Goal: Task Accomplishment & Management: Manage account settings

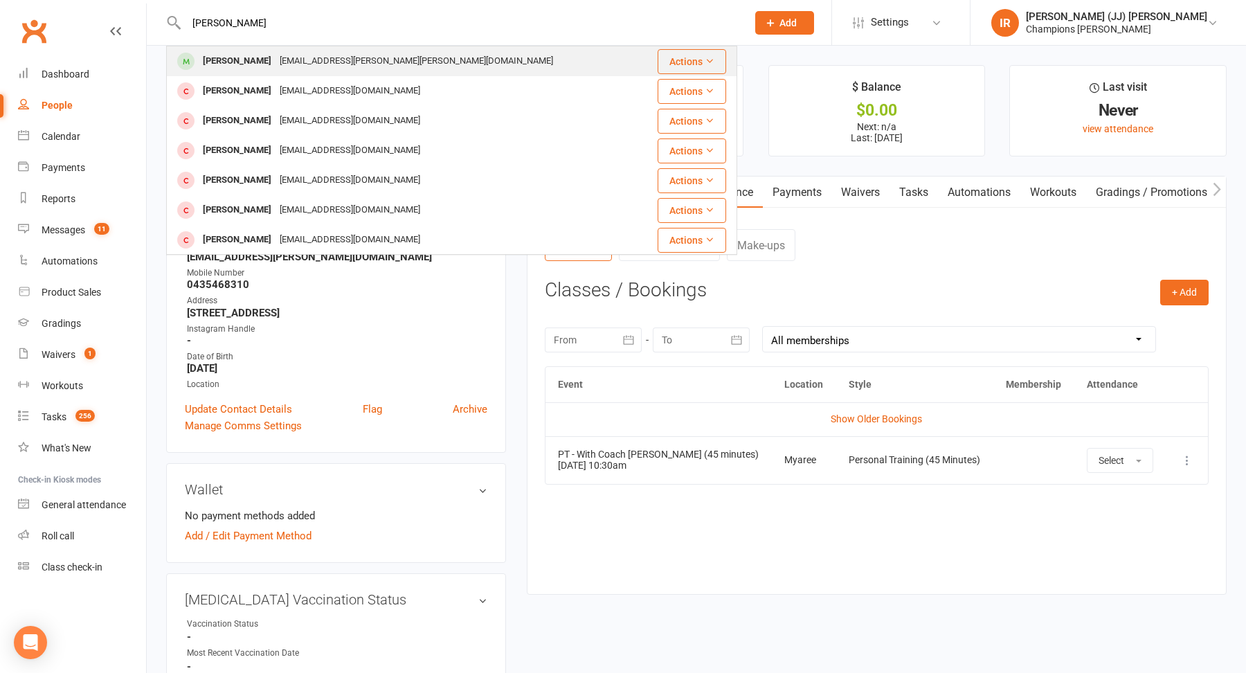
type input "Jack Hallam"
click at [318, 60] on div "jack.samuel.hallam@gmail.com" at bounding box center [416, 61] width 282 height 20
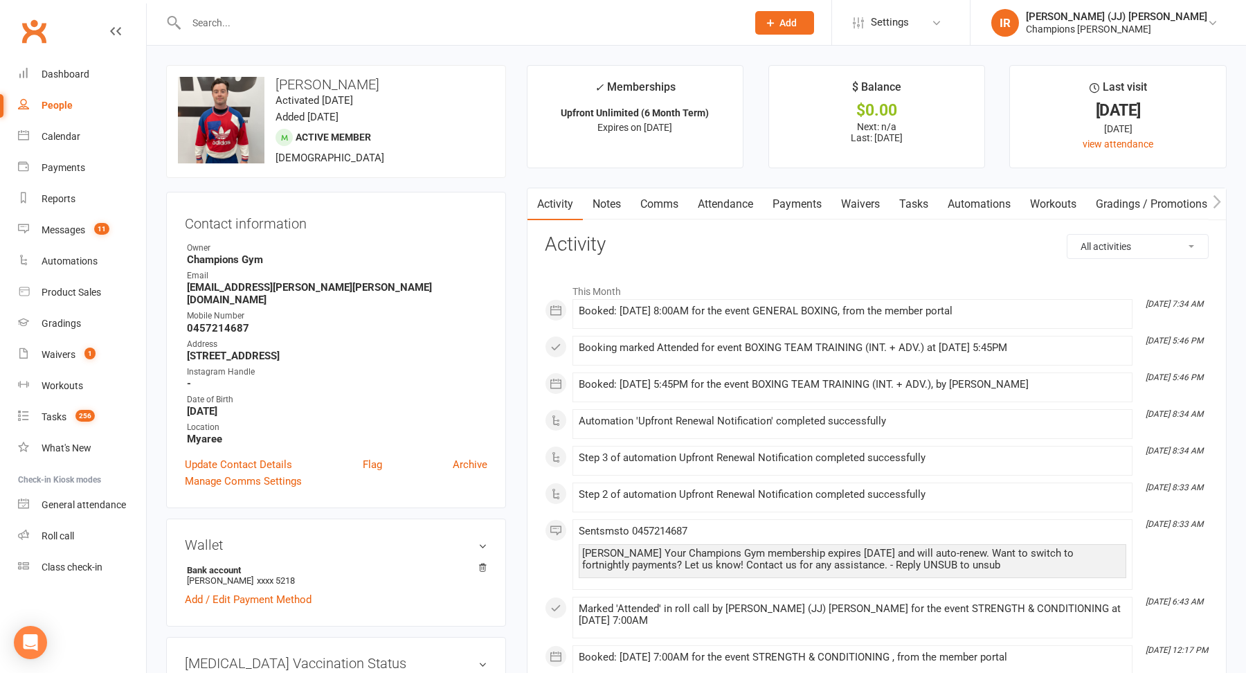
click at [480, 137] on div "upload photo change photo Jack Hallam Activated 10 September, 2024 Added 4 Sept…" at bounding box center [336, 121] width 340 height 113
click at [442, 30] on input "text" at bounding box center [459, 22] width 555 height 19
paste input "Ryan Guscott"
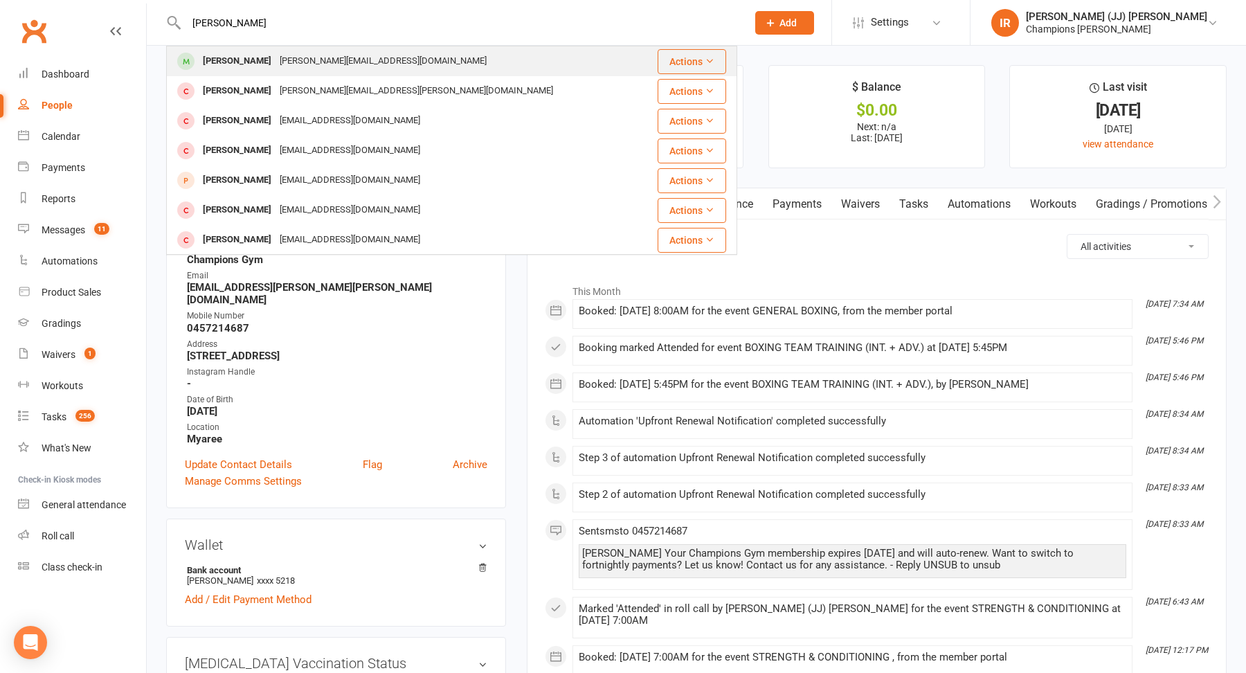
type input "Ryan Guscott"
click at [275, 64] on div "ryan.guscott01@gmail.com" at bounding box center [382, 61] width 215 height 20
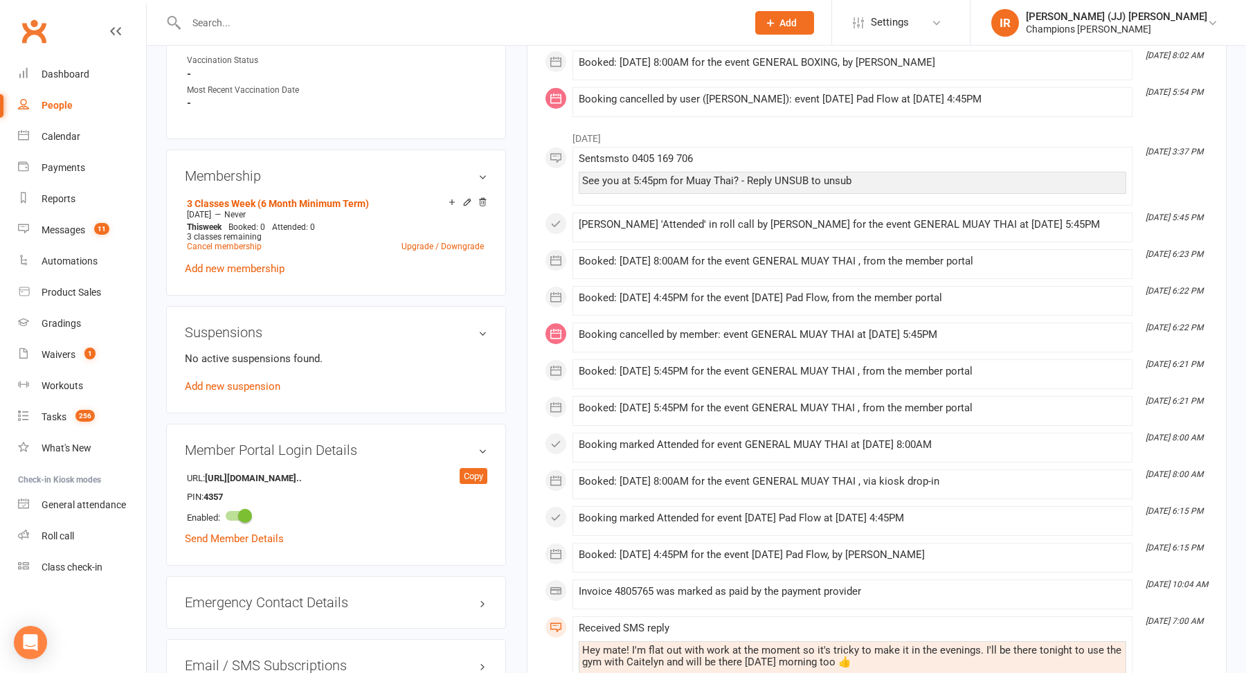
scroll to position [599, 0]
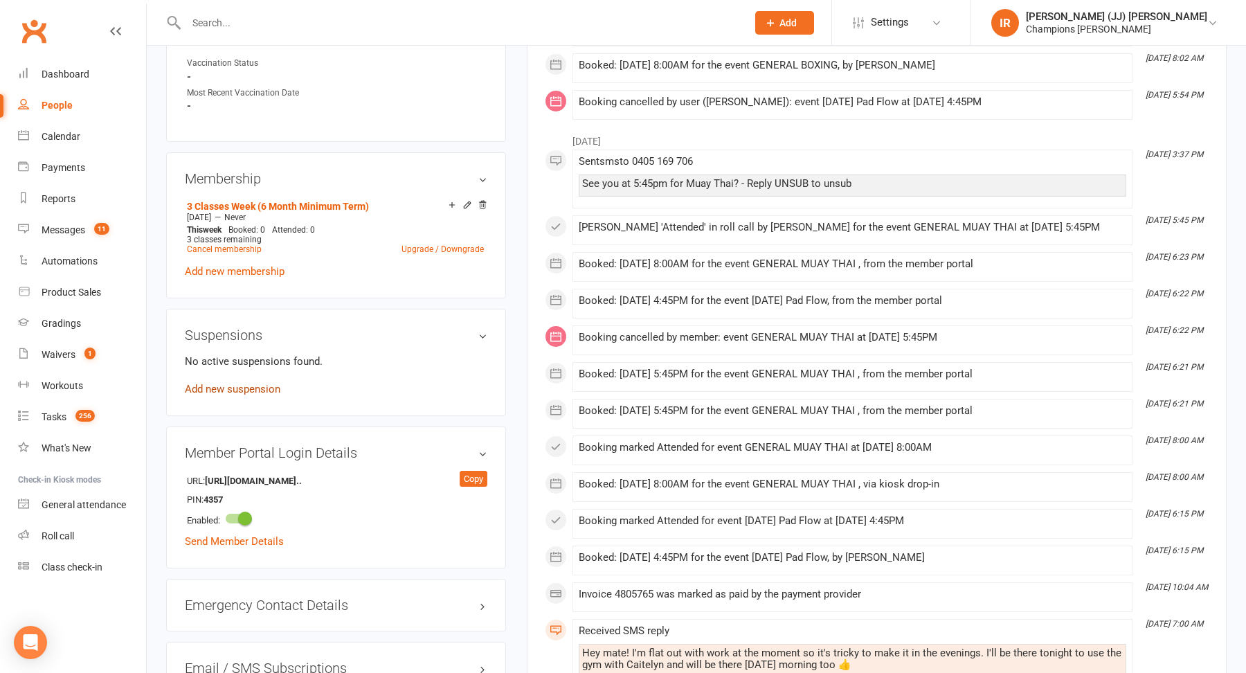
click at [257, 383] on link "Add new suspension" at bounding box center [233, 389] width 96 height 12
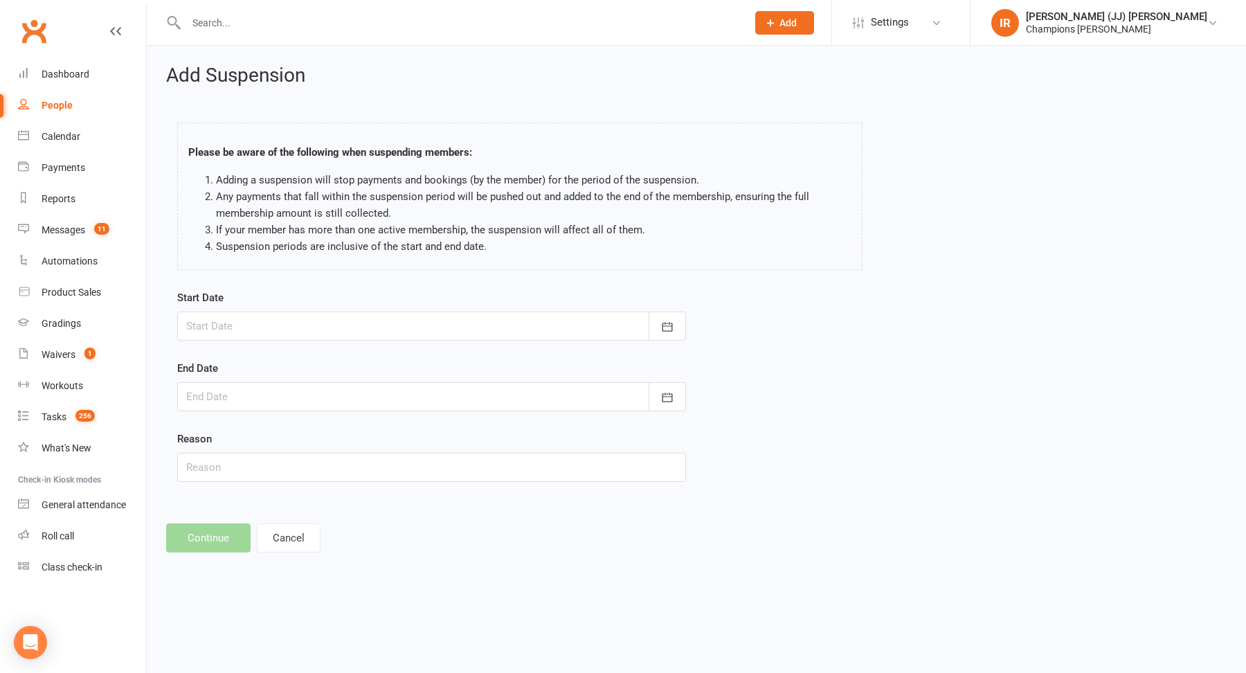
click at [552, 315] on div at bounding box center [431, 325] width 509 height 29
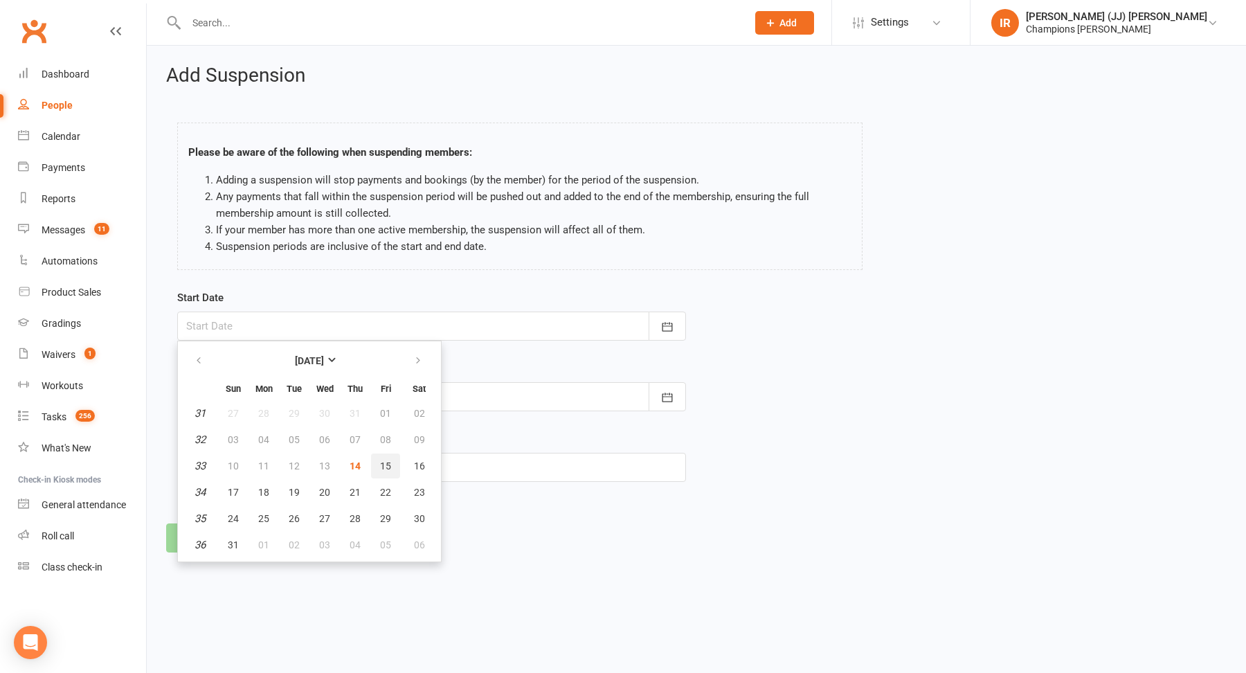
click at [389, 464] on span "15" at bounding box center [385, 465] width 11 height 11
type input "[DATE]"
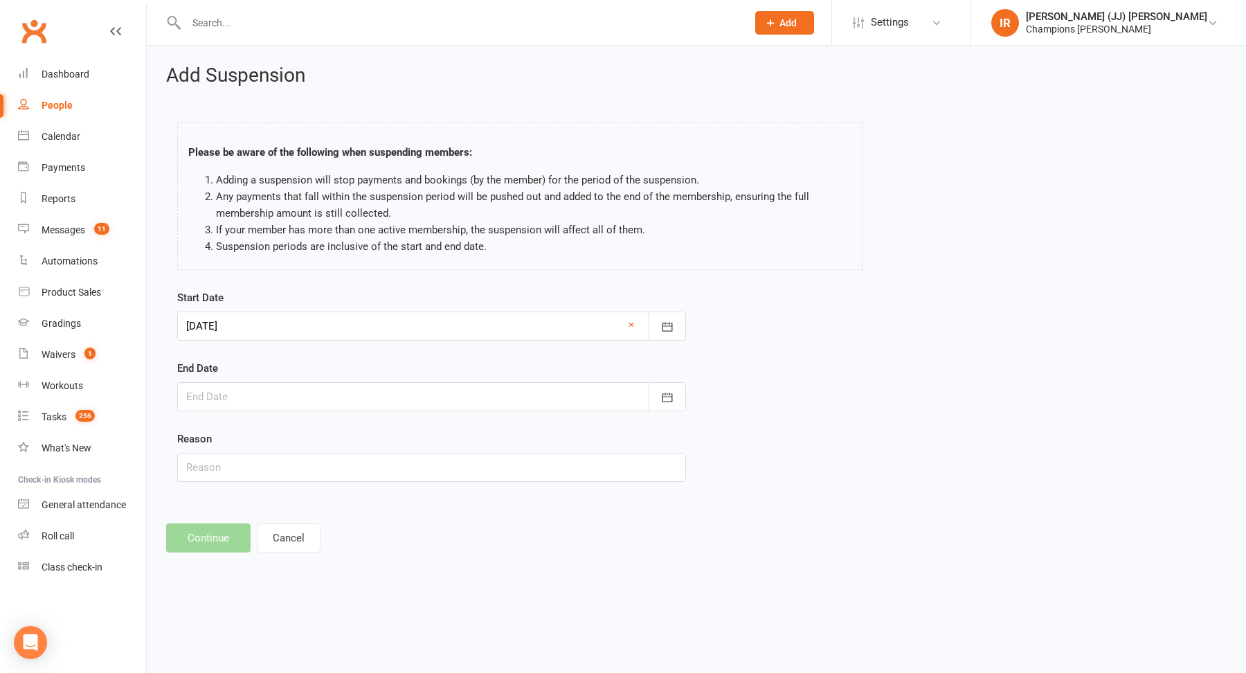
click at [386, 392] on div at bounding box center [431, 396] width 509 height 29
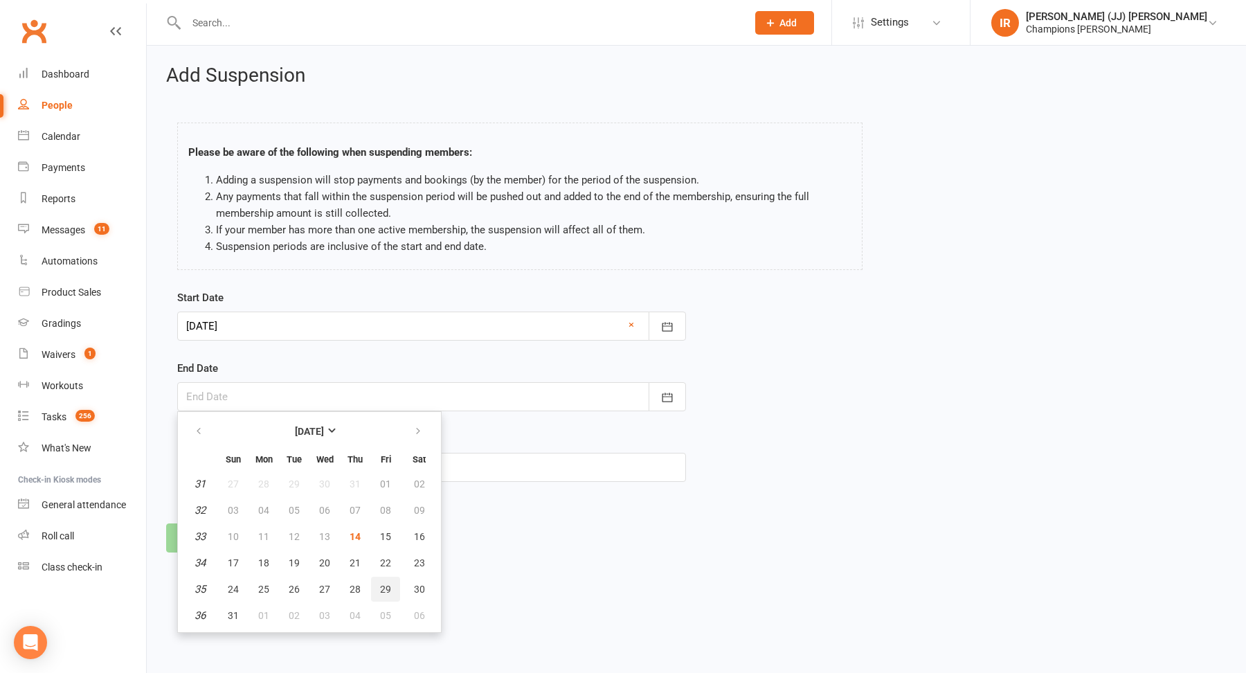
click at [381, 586] on span "29" at bounding box center [385, 589] width 11 height 11
type input "[DATE]"
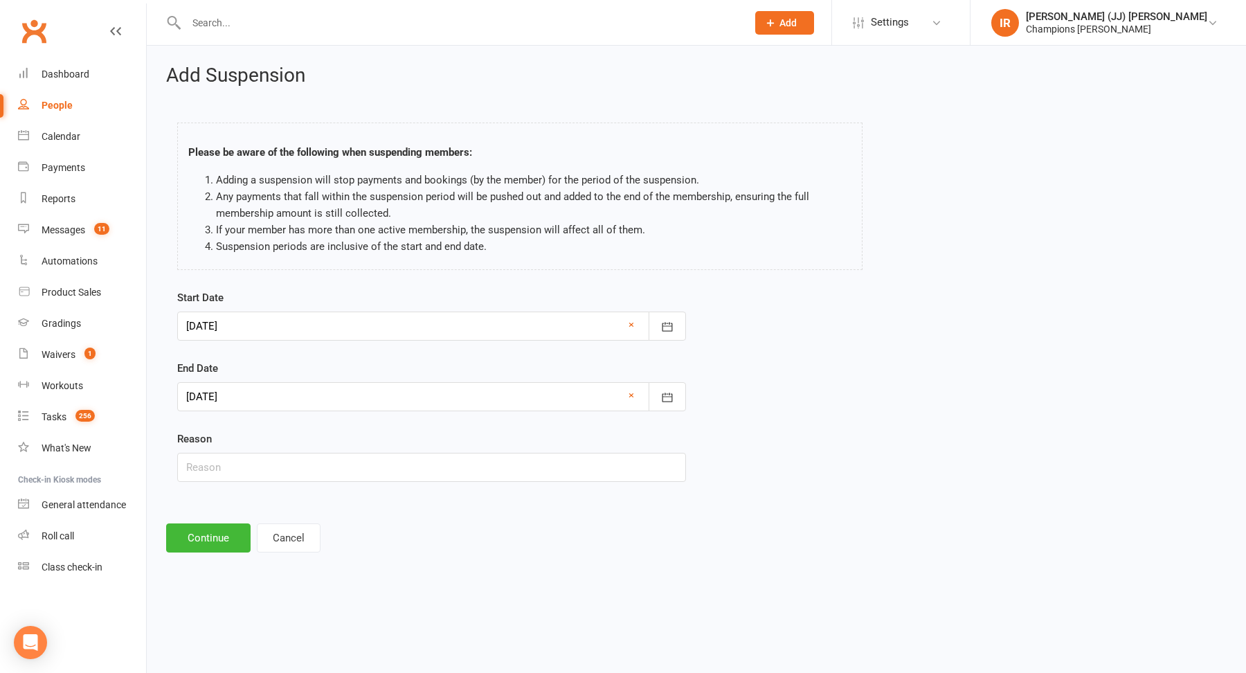
click at [280, 484] on div "Start Date 15 Aug 2025 August 2025 Sun Mon Tue Wed Thu Fri Sat 31 27 28 29 30 3…" at bounding box center [432, 395] width 530 height 212
click at [277, 469] on input "text" at bounding box center [431, 467] width 509 height 29
type input "Out of country (2/4 Free Weeks Used)"
click at [199, 532] on button "Continue" at bounding box center [208, 537] width 84 height 29
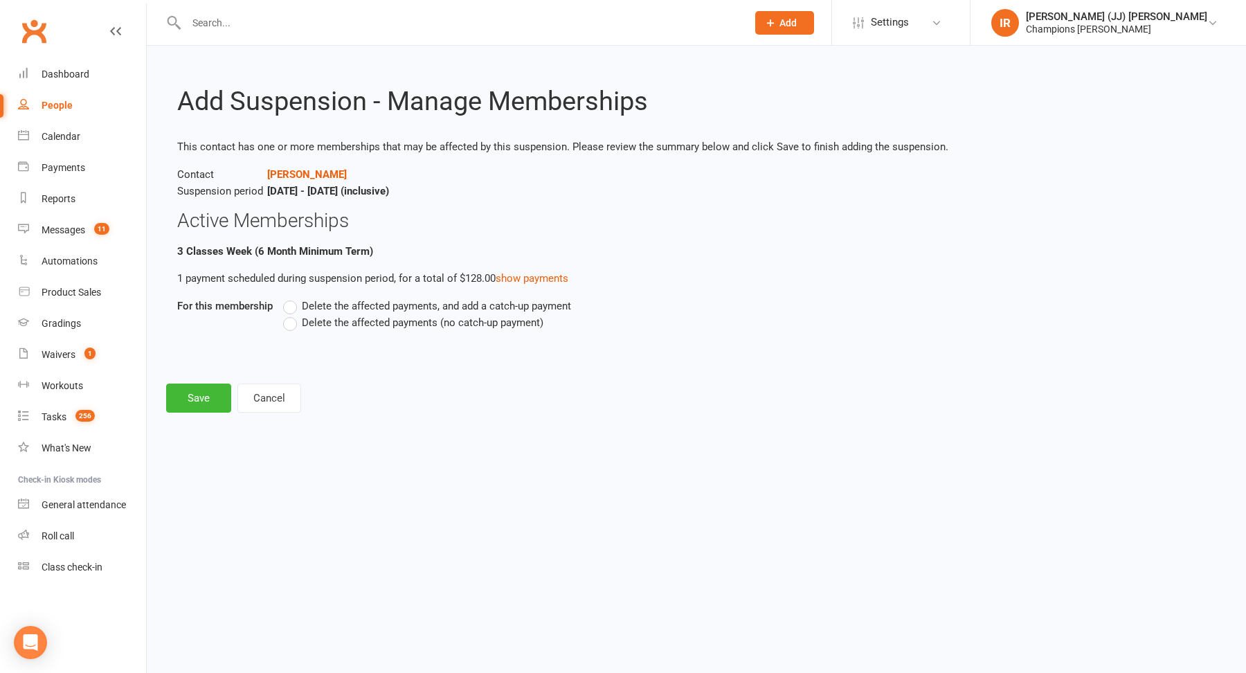
click at [318, 305] on span "Delete the affected payments, and add a catch-up payment" at bounding box center [436, 305] width 269 height 15
click at [292, 298] on input "Delete the affected payments, and add a catch-up payment" at bounding box center [287, 298] width 9 height 0
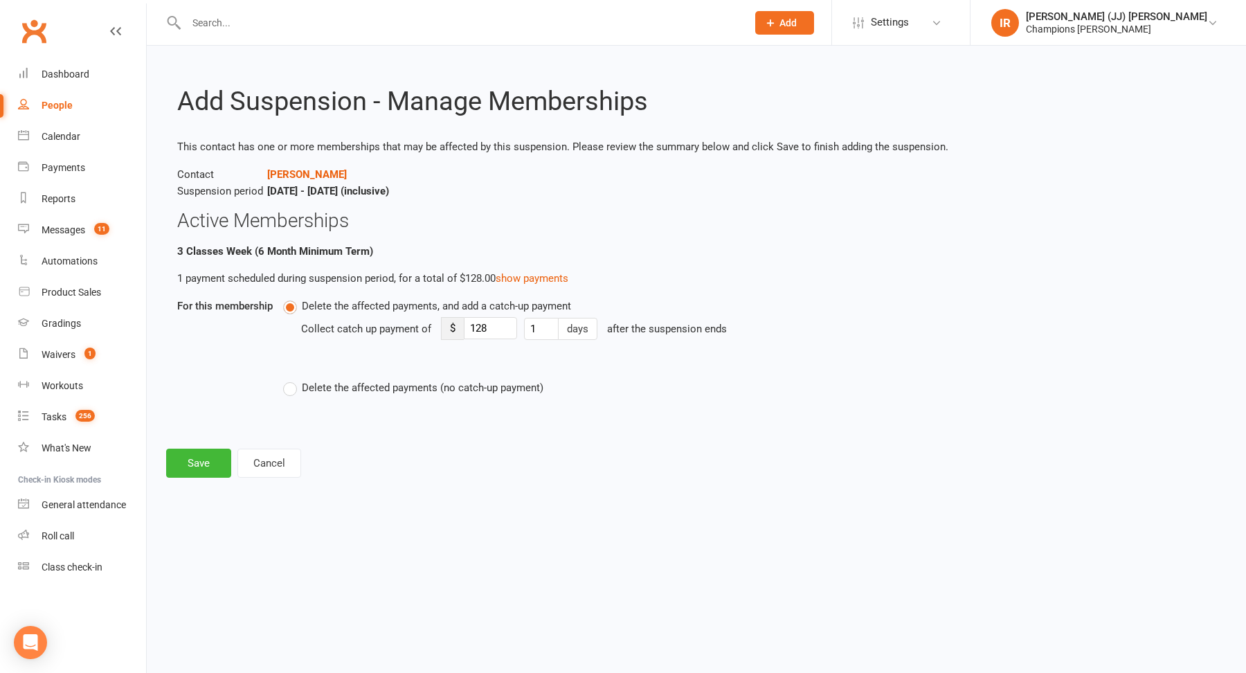
click at [290, 388] on label "Delete the affected payments (no catch-up payment)" at bounding box center [413, 387] width 260 height 17
click at [290, 379] on input "Delete the affected payments (no catch-up payment)" at bounding box center [287, 379] width 9 height 0
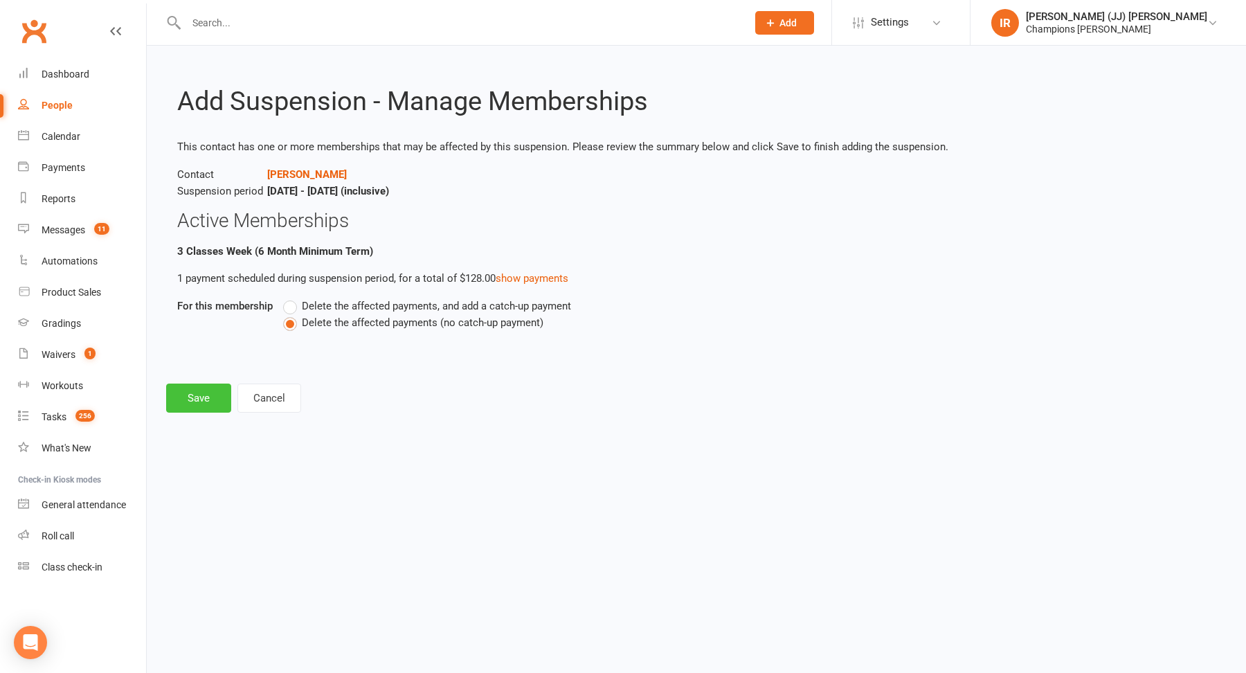
click at [190, 395] on button "Save" at bounding box center [198, 397] width 65 height 29
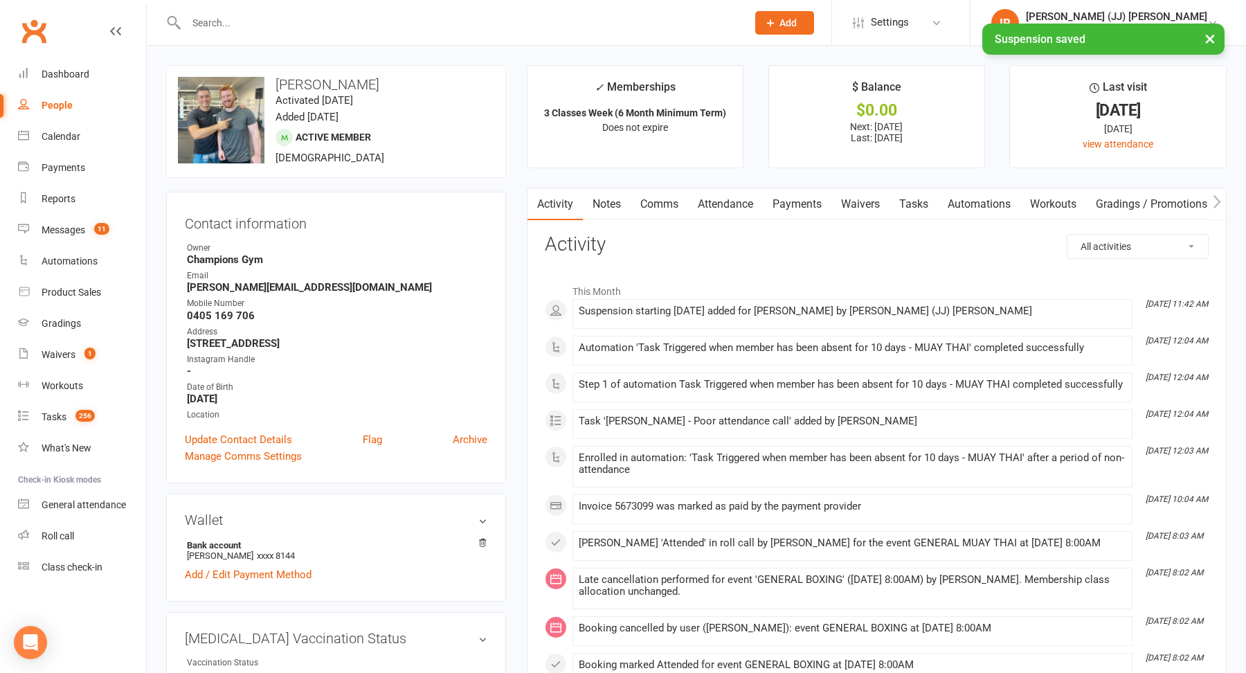
click at [617, 207] on link "Notes" at bounding box center [607, 204] width 48 height 32
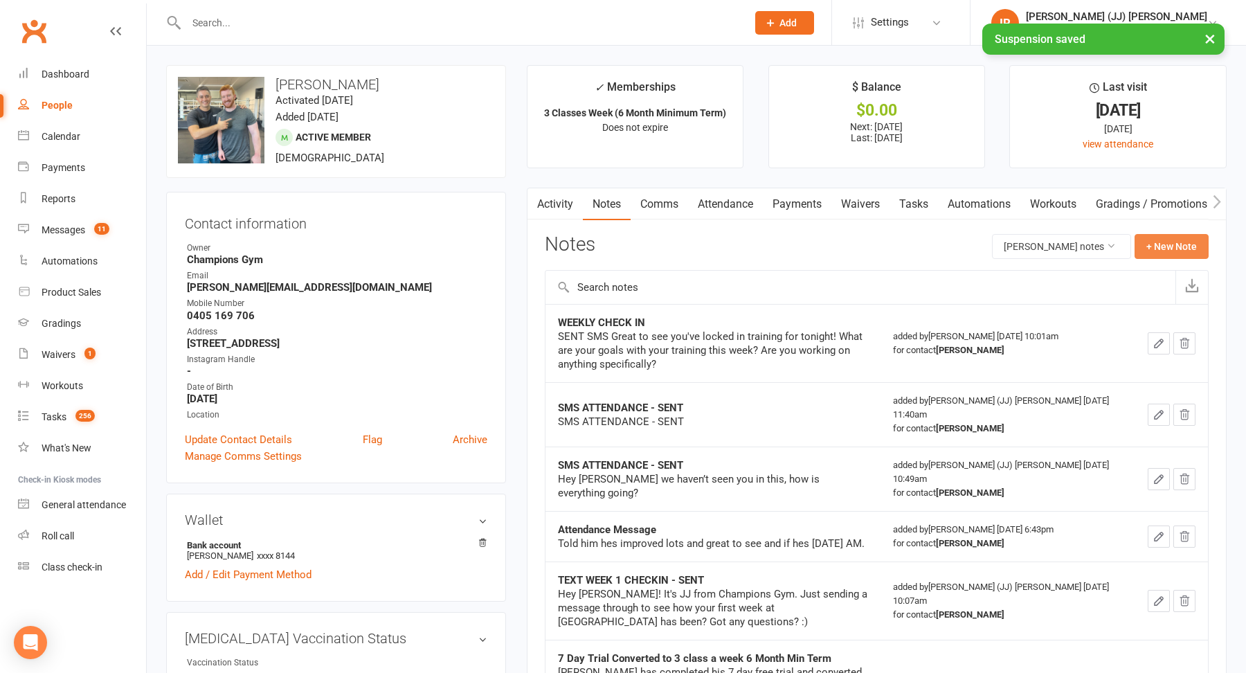
click at [1179, 247] on button "+ New Note" at bounding box center [1172, 246] width 74 height 25
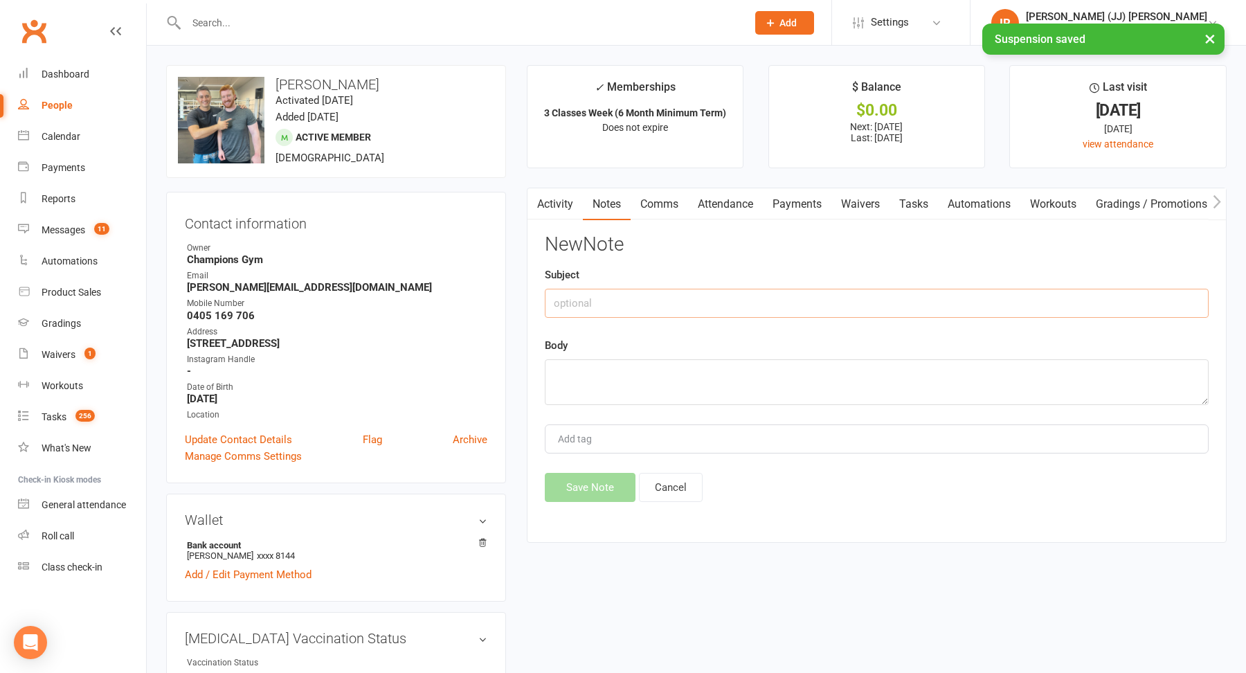
click at [723, 309] on input "text" at bounding box center [877, 303] width 664 height 29
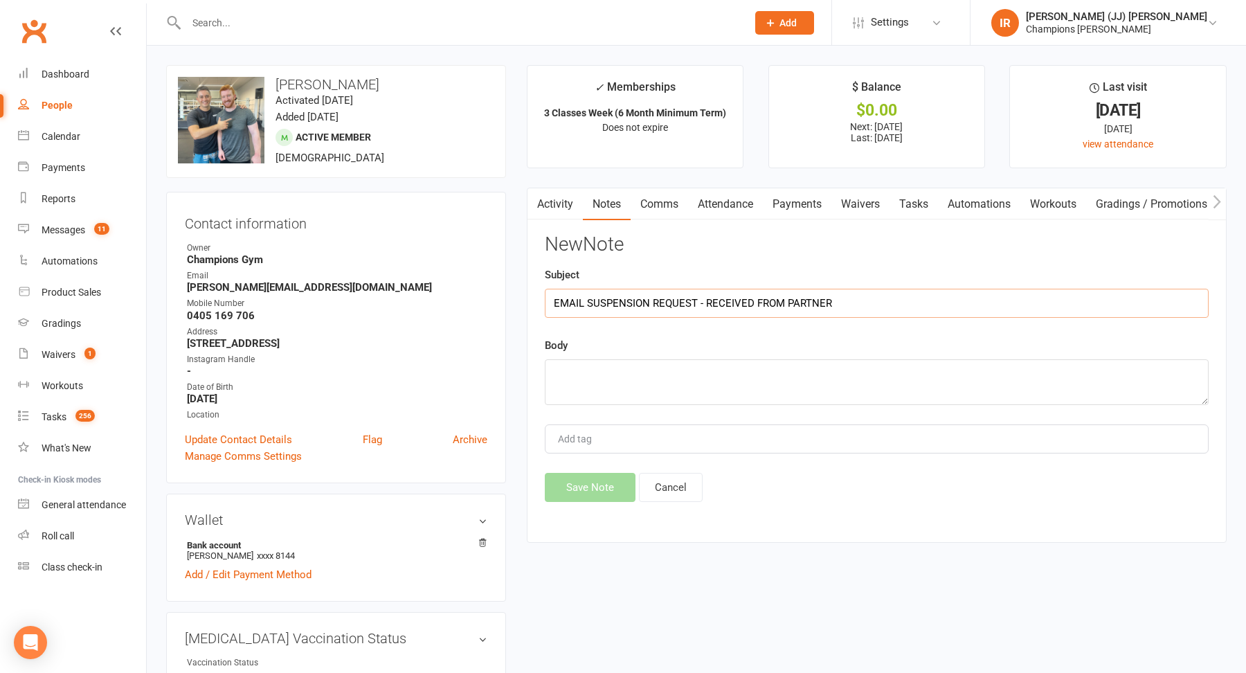
type input "EMAIL SUSPENSION REQUEST - RECEIVED FROM PARTNER"
click at [582, 390] on textarea at bounding box center [877, 382] width 664 height 46
paste textarea "Good Afternoon, I hope you're well! Myself and Ryan Guscott are going back to t…"
type textarea "Good Afternoon, I hope you're well! Myself and Ryan Guscott are going back to t…"
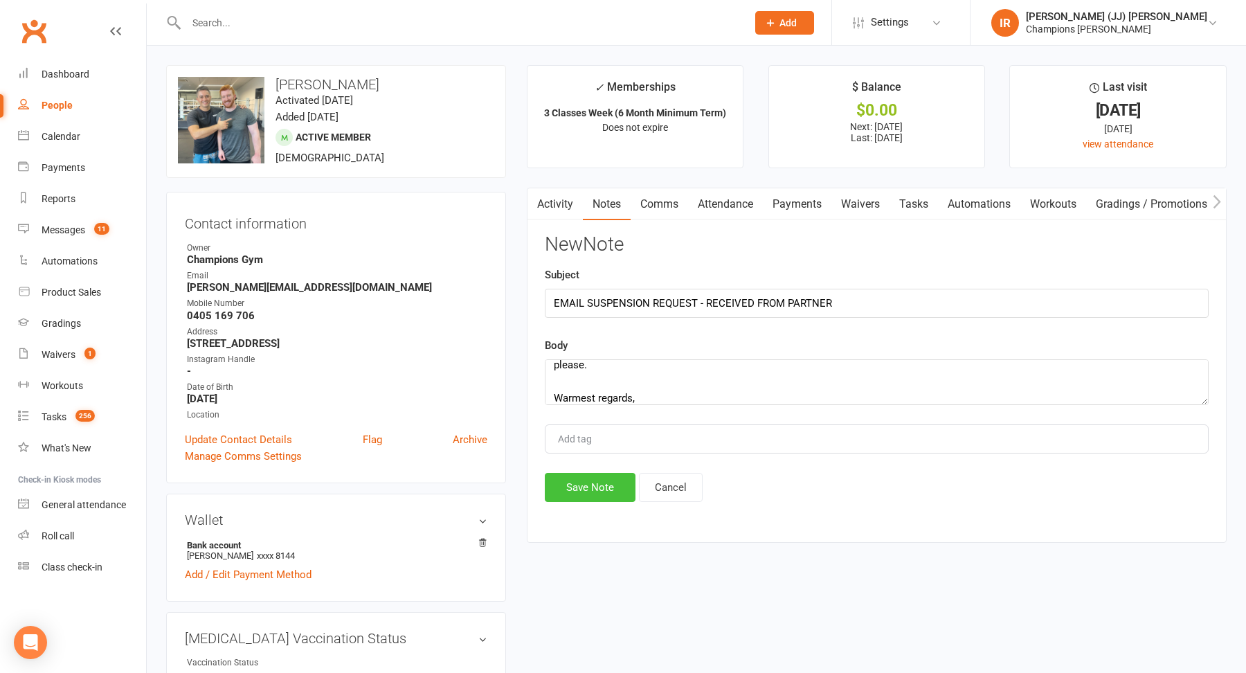
click at [590, 487] on button "Save Note" at bounding box center [590, 487] width 91 height 29
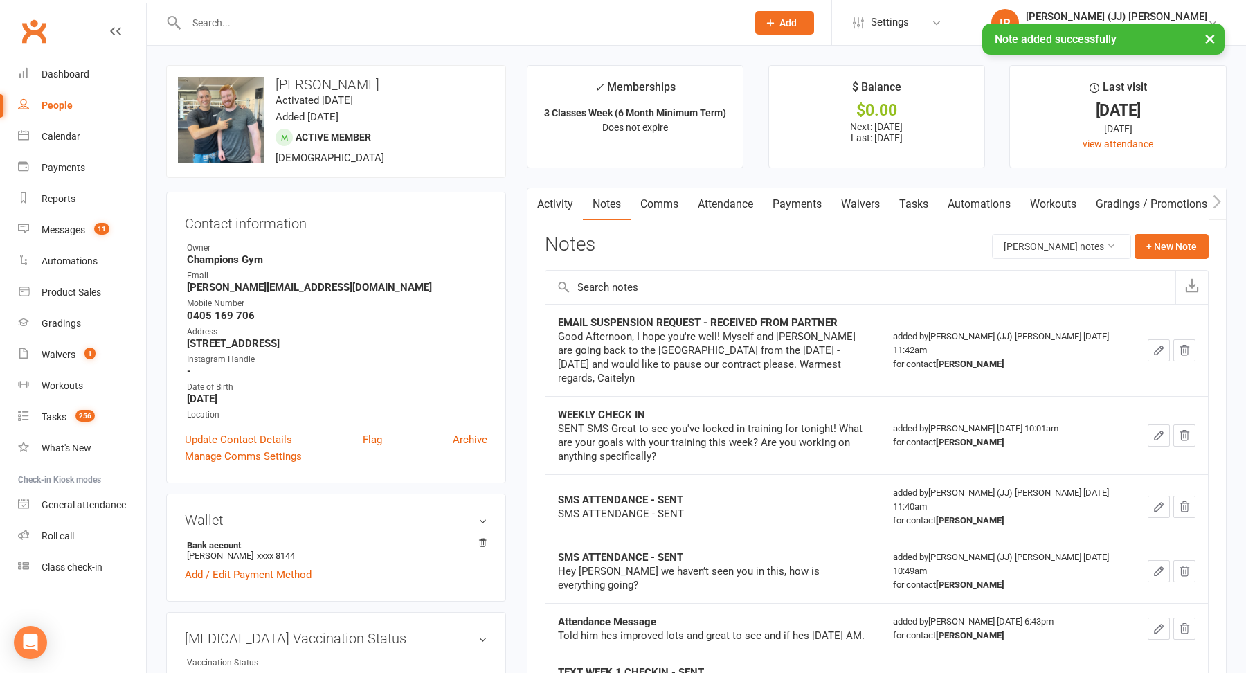
click at [757, 310] on td "EMAIL SUSPENSION REQUEST - RECEIVED FROM PARTNER Good Afternoon, I hope you're …" at bounding box center [712, 350] width 335 height 92
click at [753, 318] on strong "EMAIL SUSPENSION REQUEST - RECEIVED FROM PARTNER" at bounding box center [698, 322] width 280 height 12
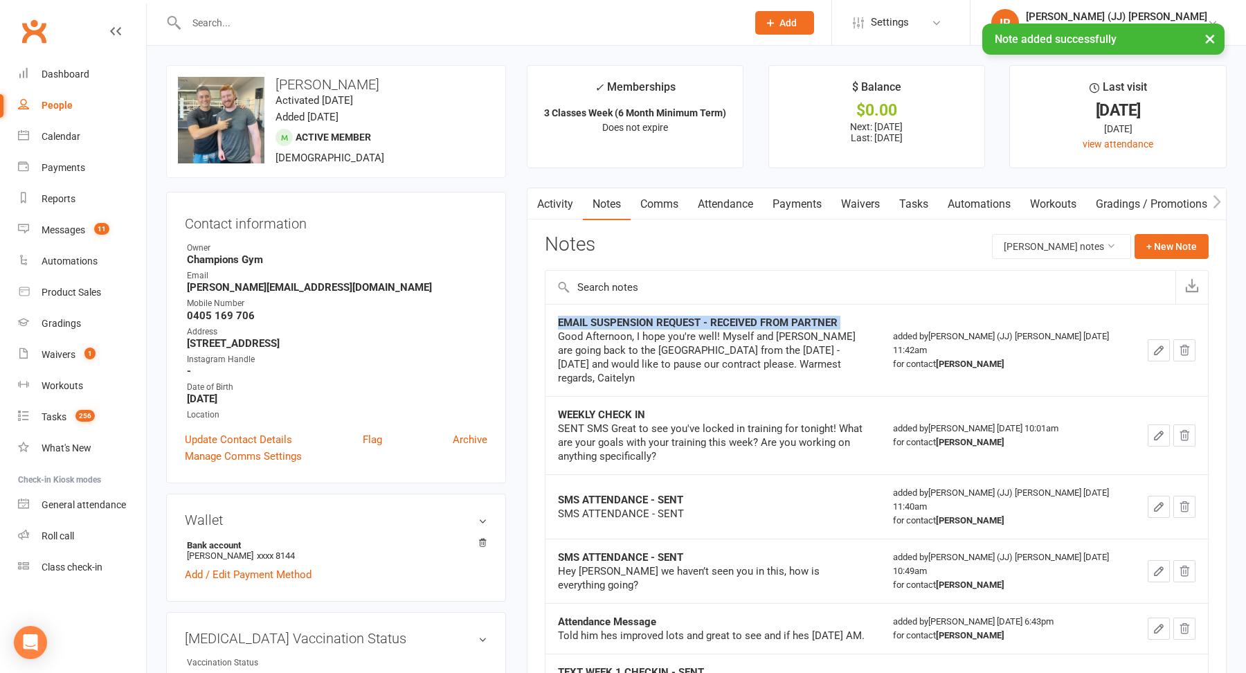
copy strong "EMAIL SUSPENSION REQUEST - RECEIVED FROM PARTNER"
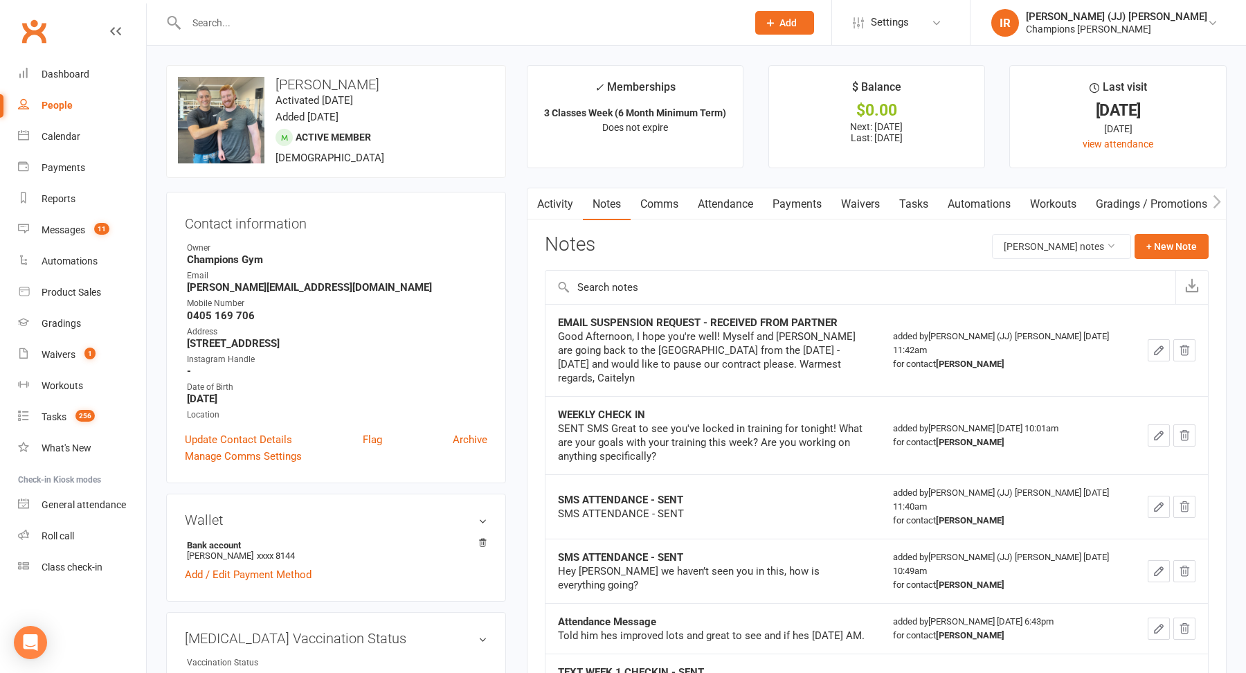
click at [662, 356] on div "Good Afternoon, I hope you're well! Myself and Ryan Guscott are going back to t…" at bounding box center [713, 356] width 310 height 55
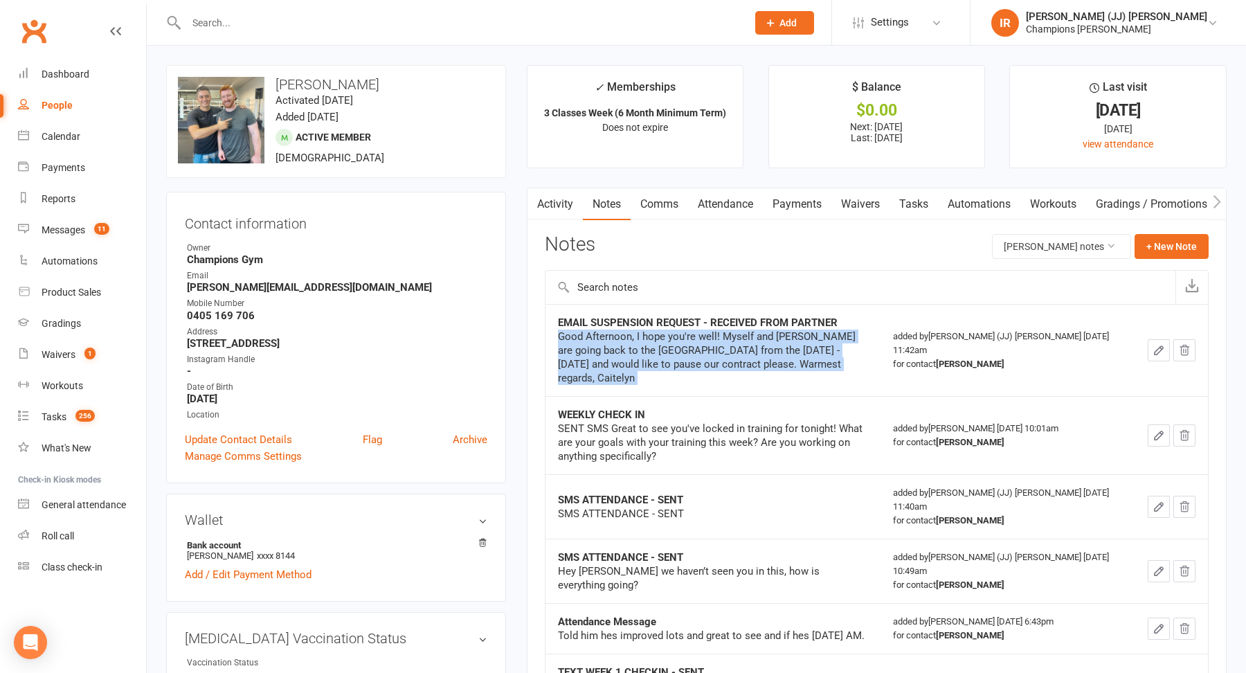
click at [662, 356] on div "Good Afternoon, I hope you're well! Myself and Ryan Guscott are going back to t…" at bounding box center [713, 356] width 310 height 55
copy div "Good Afternoon, I hope you're well! Myself and Ryan Guscott are going back to t…"
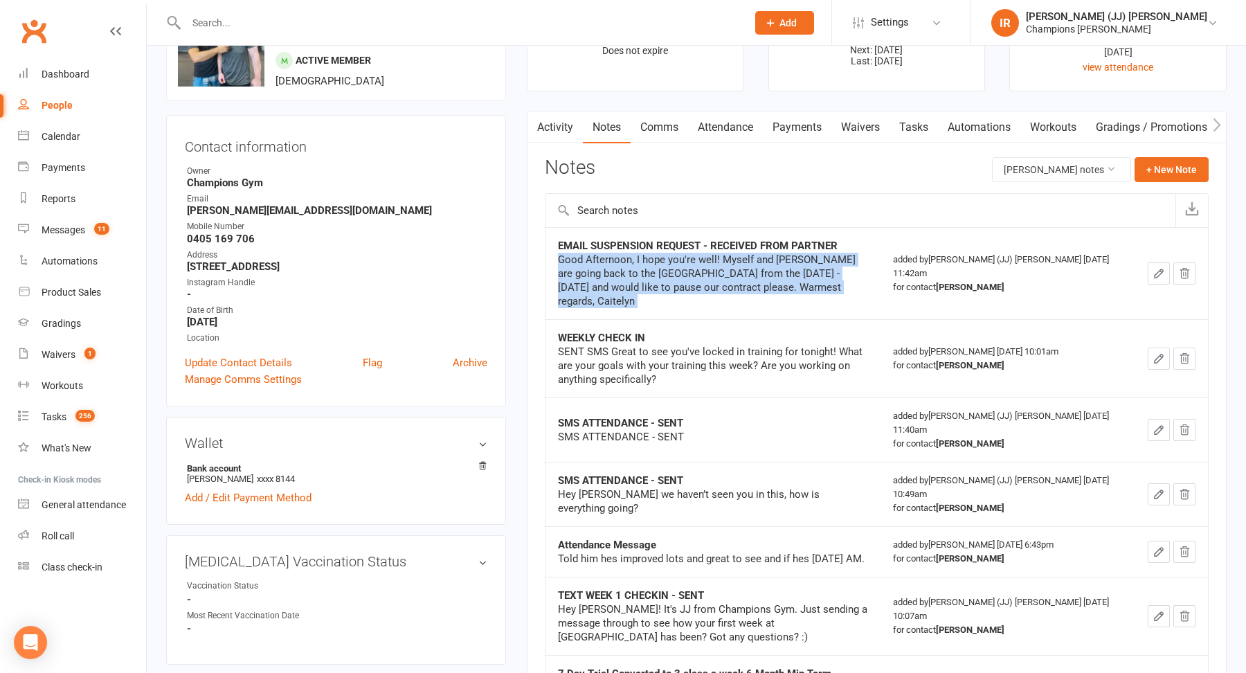
scroll to position [0, 0]
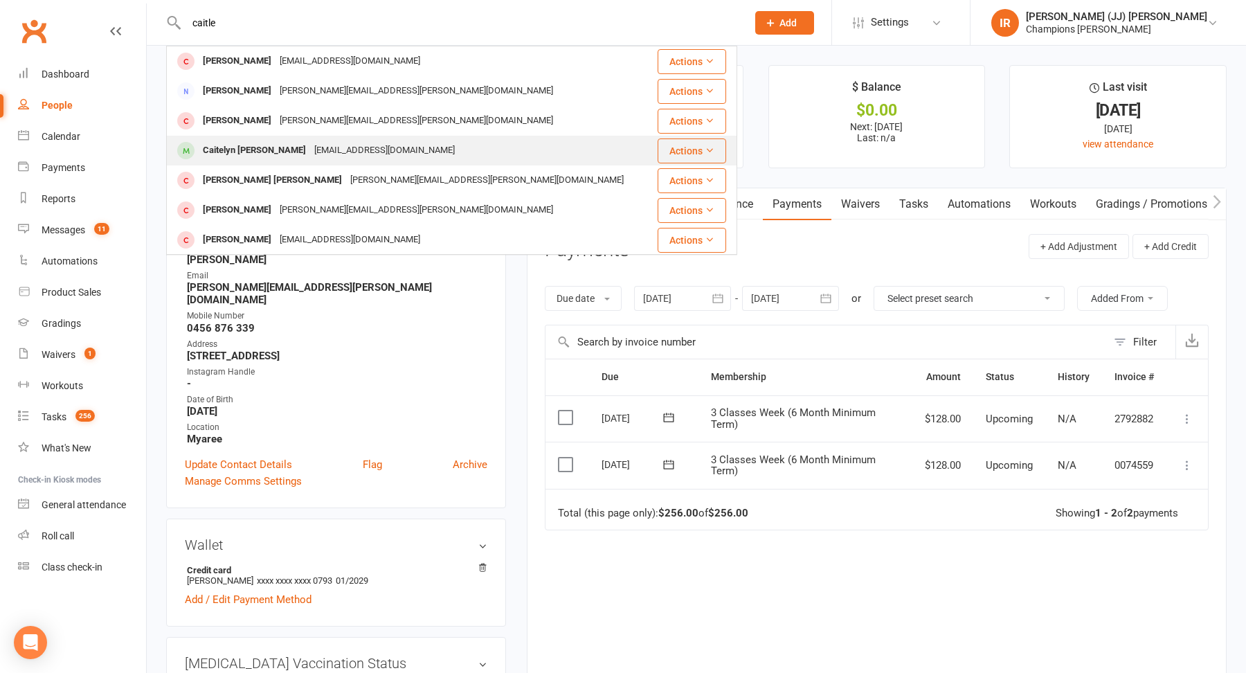
type input "caitle"
click at [310, 150] on div "[EMAIL_ADDRESS][DOMAIN_NAME]" at bounding box center [384, 151] width 149 height 20
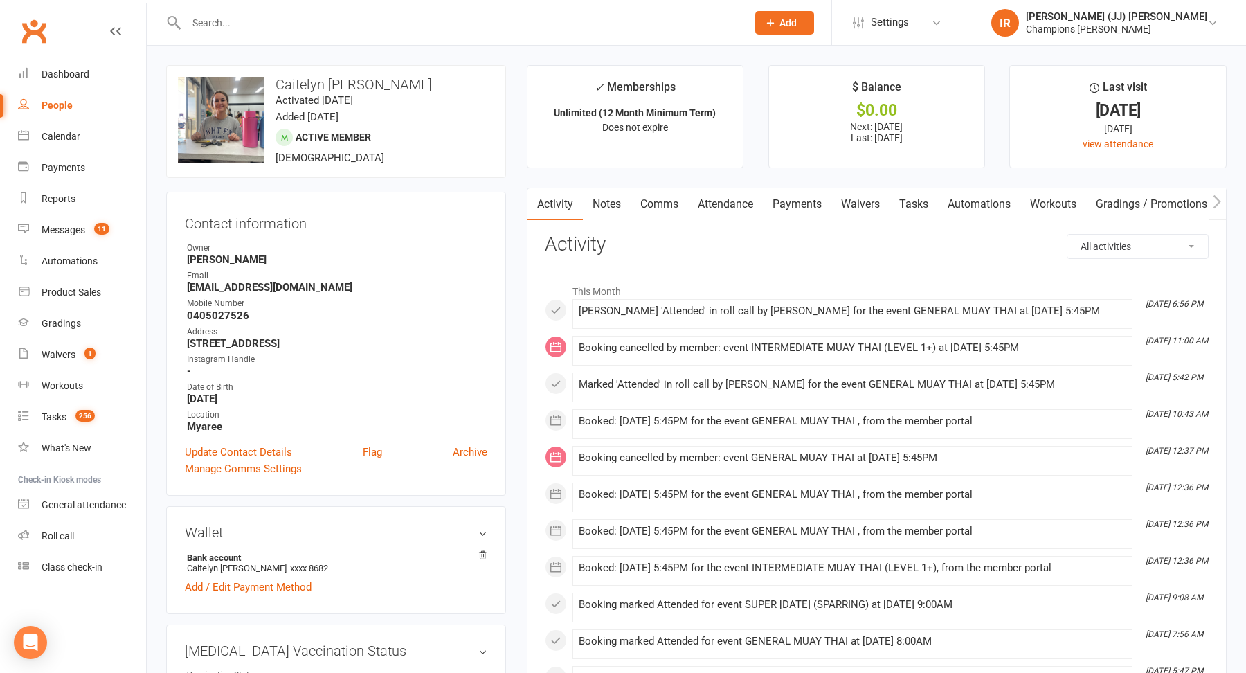
click at [608, 206] on link "Notes" at bounding box center [607, 204] width 48 height 32
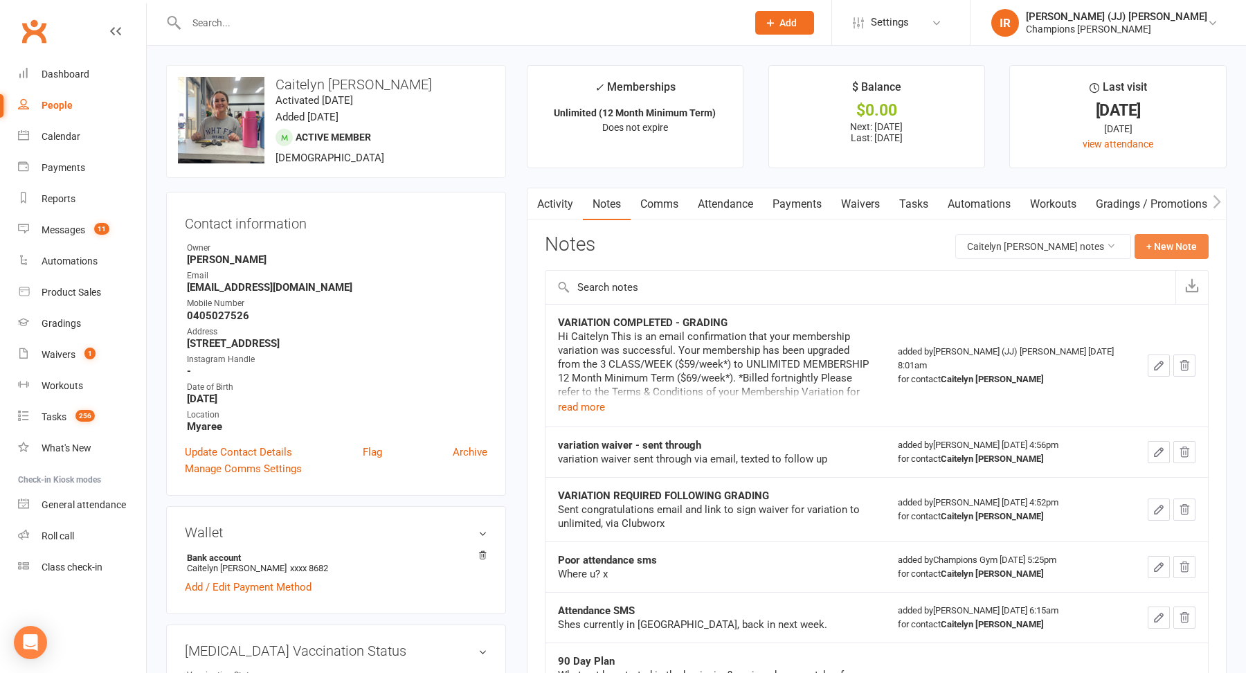
click at [1161, 245] on button "+ New Note" at bounding box center [1172, 246] width 74 height 25
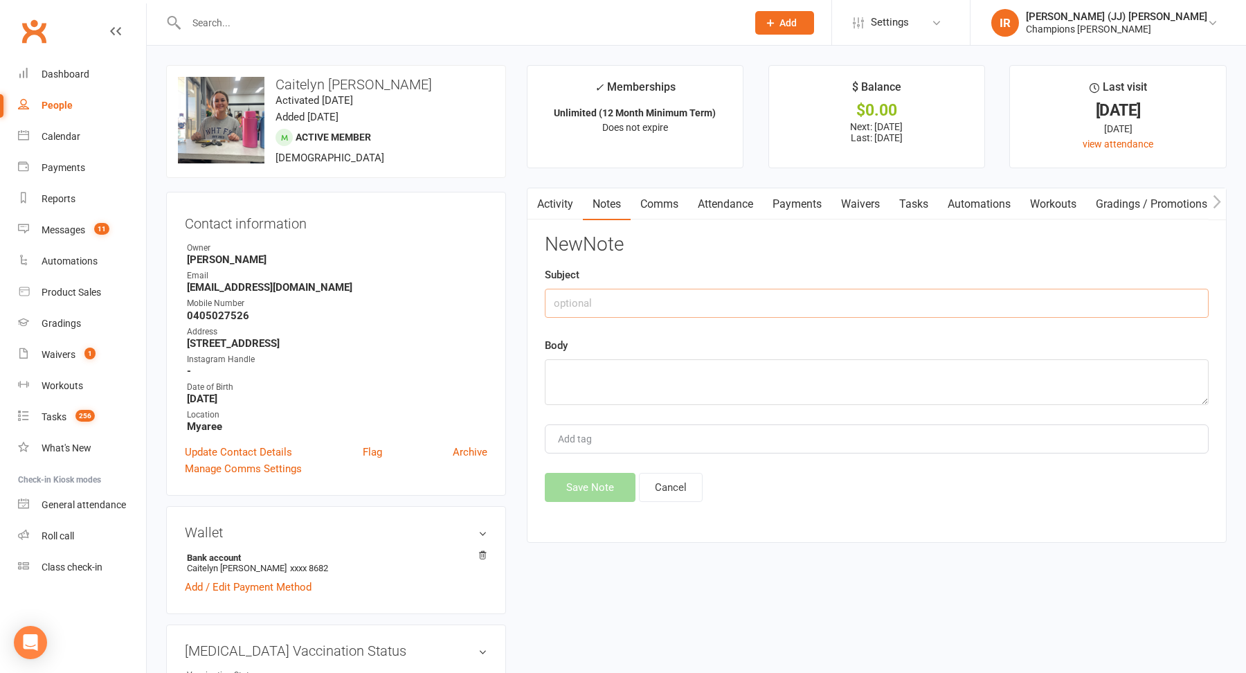
click at [880, 295] on input "text" at bounding box center [877, 303] width 664 height 29
paste input "EMAIL SUSPENSION REQUEST - RECEIVED FROM PARTNER"
click at [808, 300] on input "EMAIL SUSPENSION REQUEST - RECEIVED FROM PARTNER" at bounding box center [877, 303] width 664 height 29
type input "EMAIL SUSPENSION REQUEST - RECEIVED"
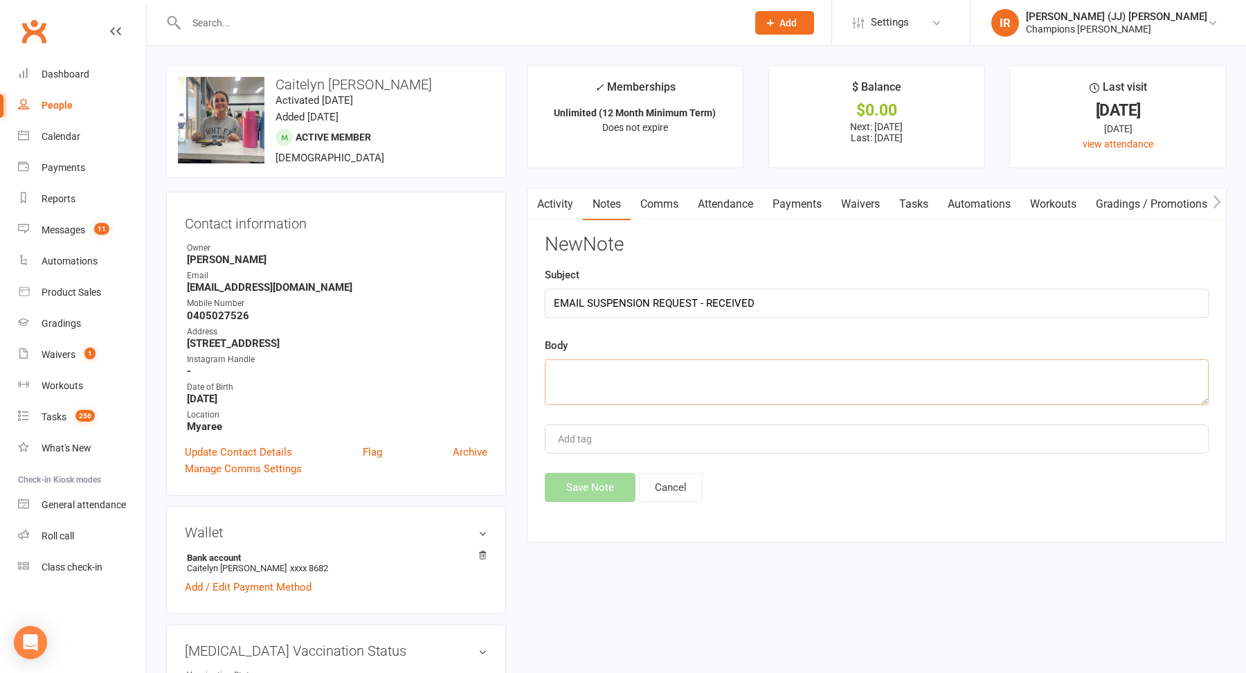
click at [633, 366] on textarea at bounding box center [877, 382] width 664 height 46
paste textarea "Good Afternoon, I hope you're well! Myself and [PERSON_NAME] are going back to …"
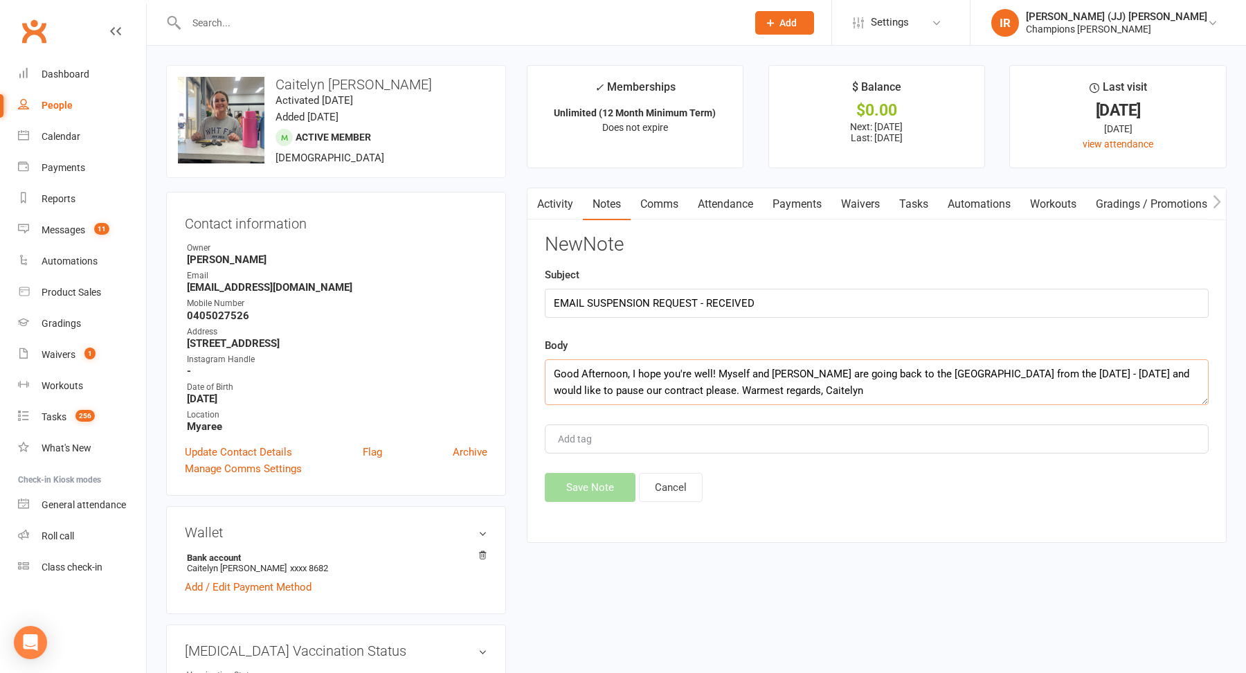
scroll to position [9, 0]
type textarea "Good Afternoon, I hope you're well! Myself and [PERSON_NAME] are going back to …"
click at [599, 486] on button "Save Note" at bounding box center [590, 487] width 91 height 29
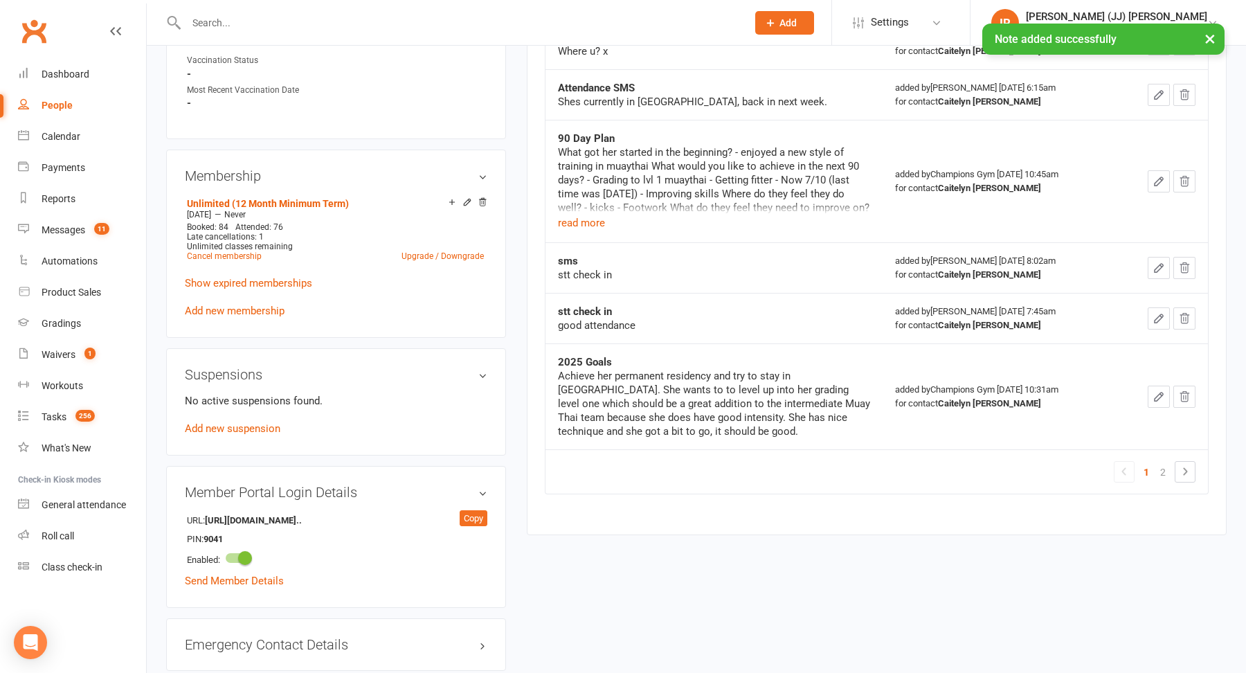
scroll to position [628, 0]
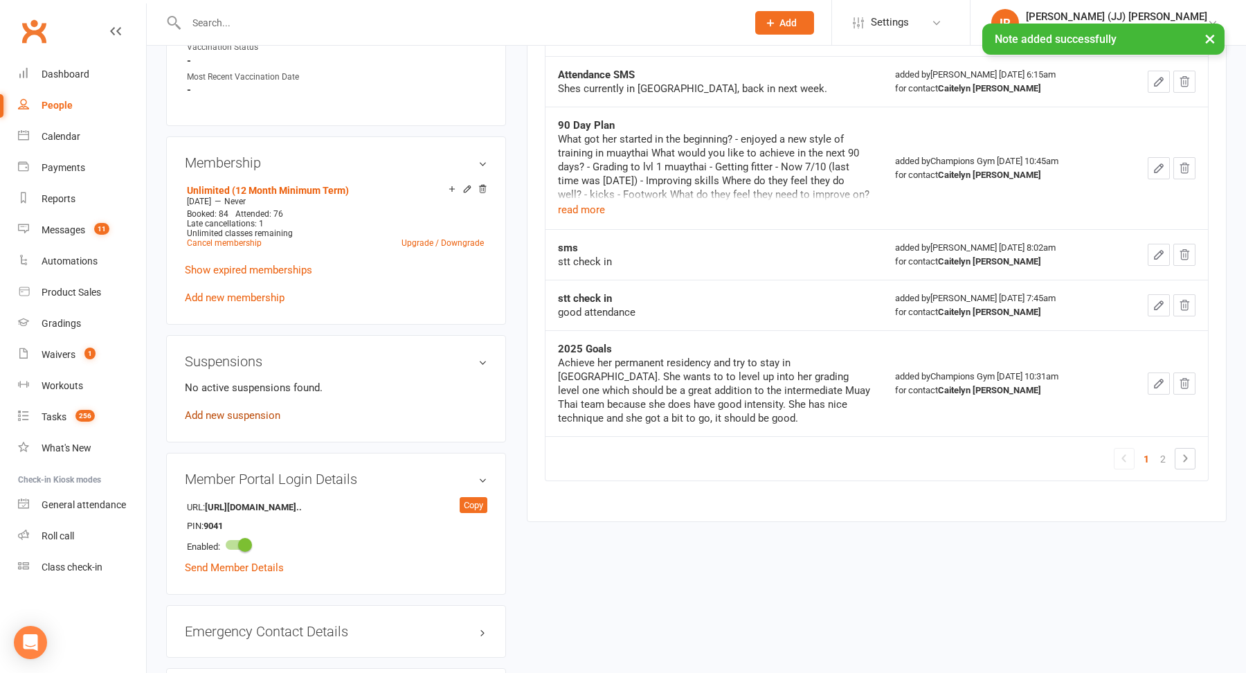
click at [253, 409] on link "Add new suspension" at bounding box center [233, 415] width 96 height 12
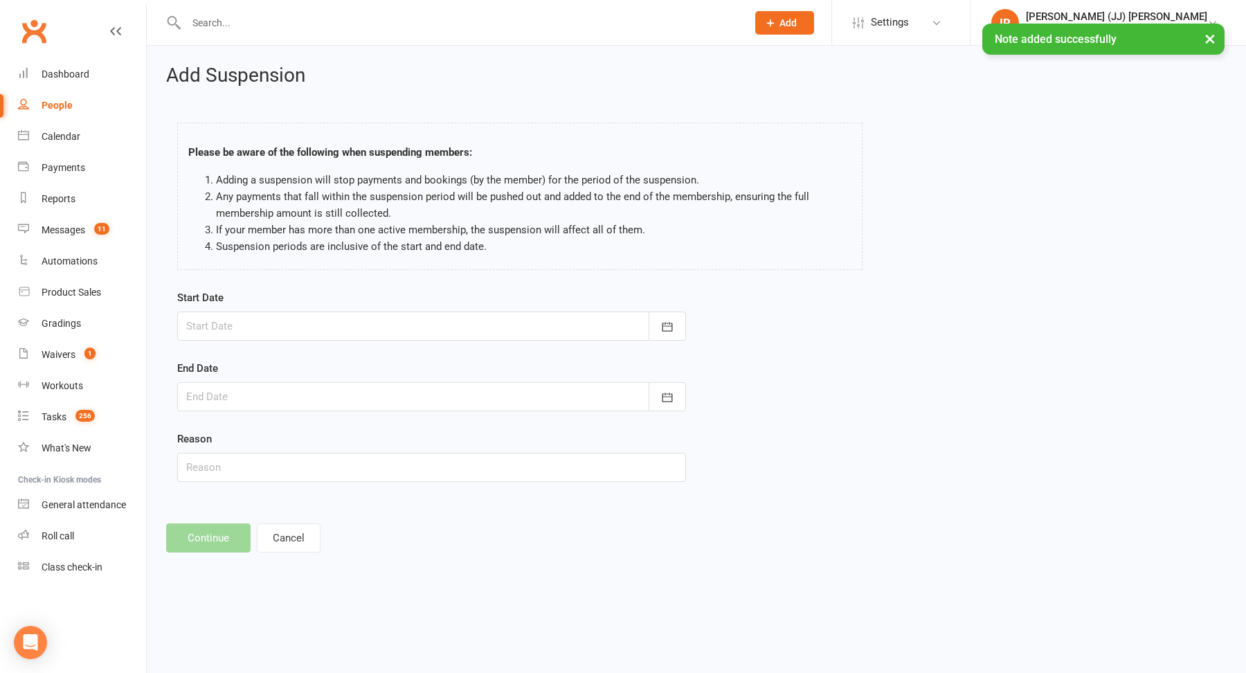
click at [467, 332] on div at bounding box center [431, 325] width 509 height 29
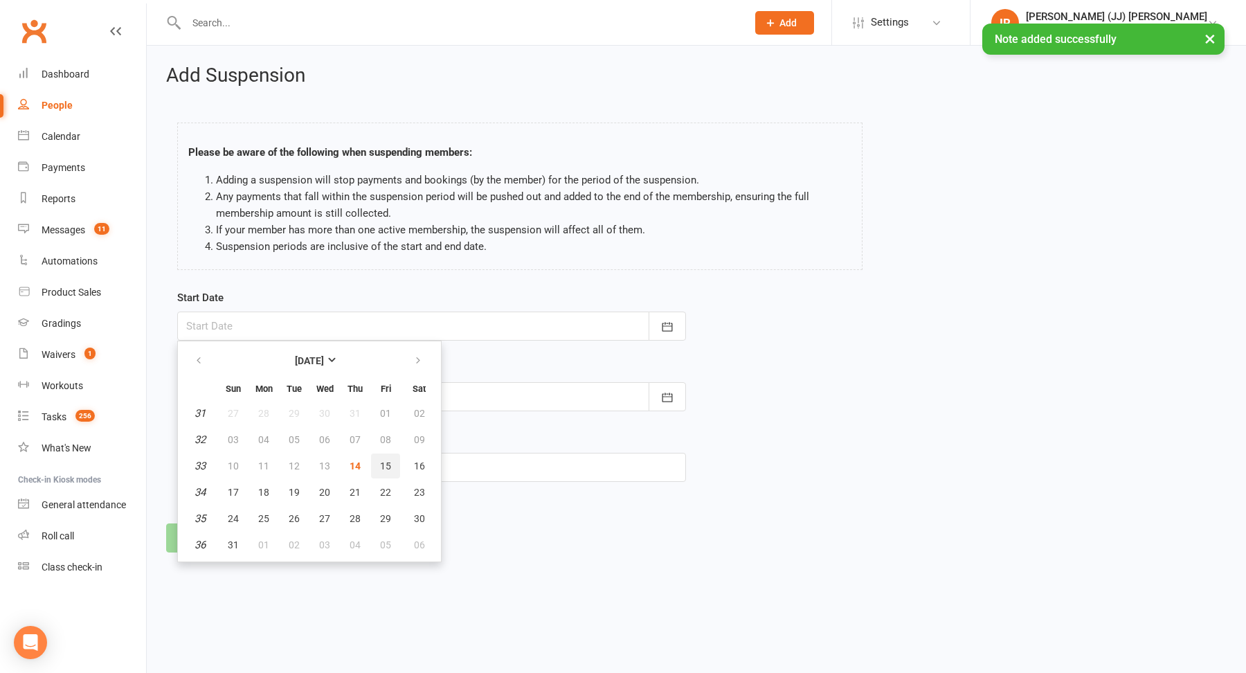
click at [384, 467] on span "15" at bounding box center [385, 465] width 11 height 11
type input "[DATE]"
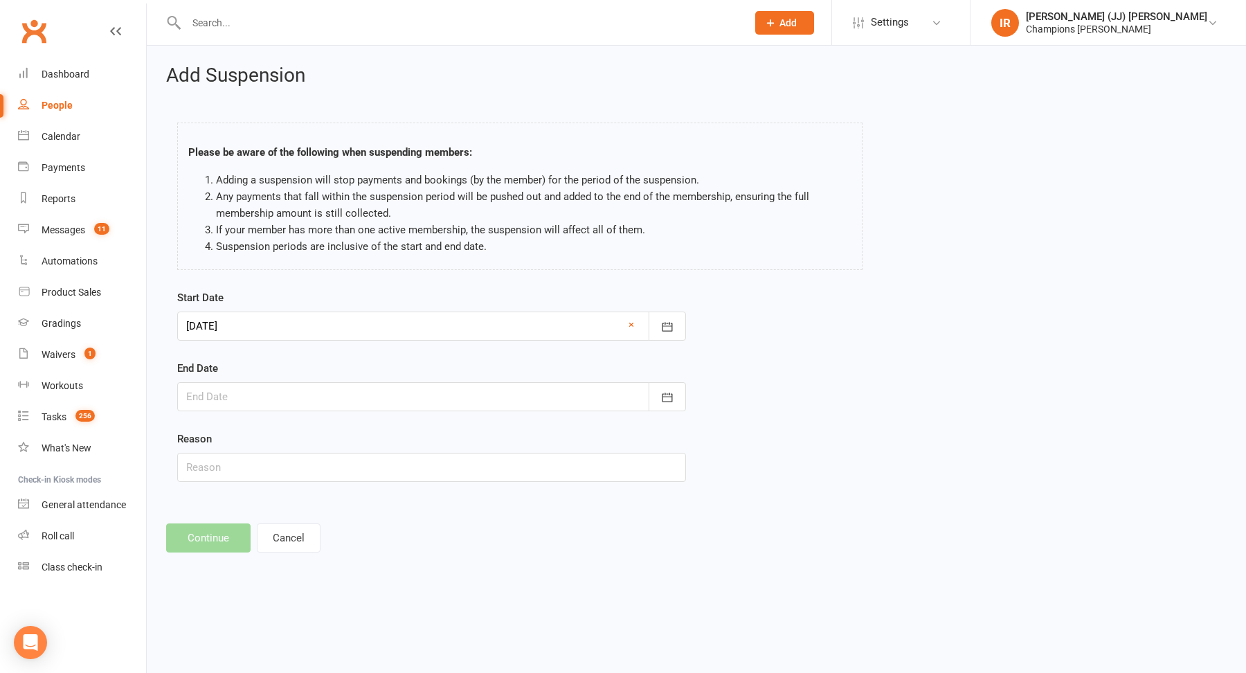
click at [400, 390] on div at bounding box center [431, 396] width 509 height 29
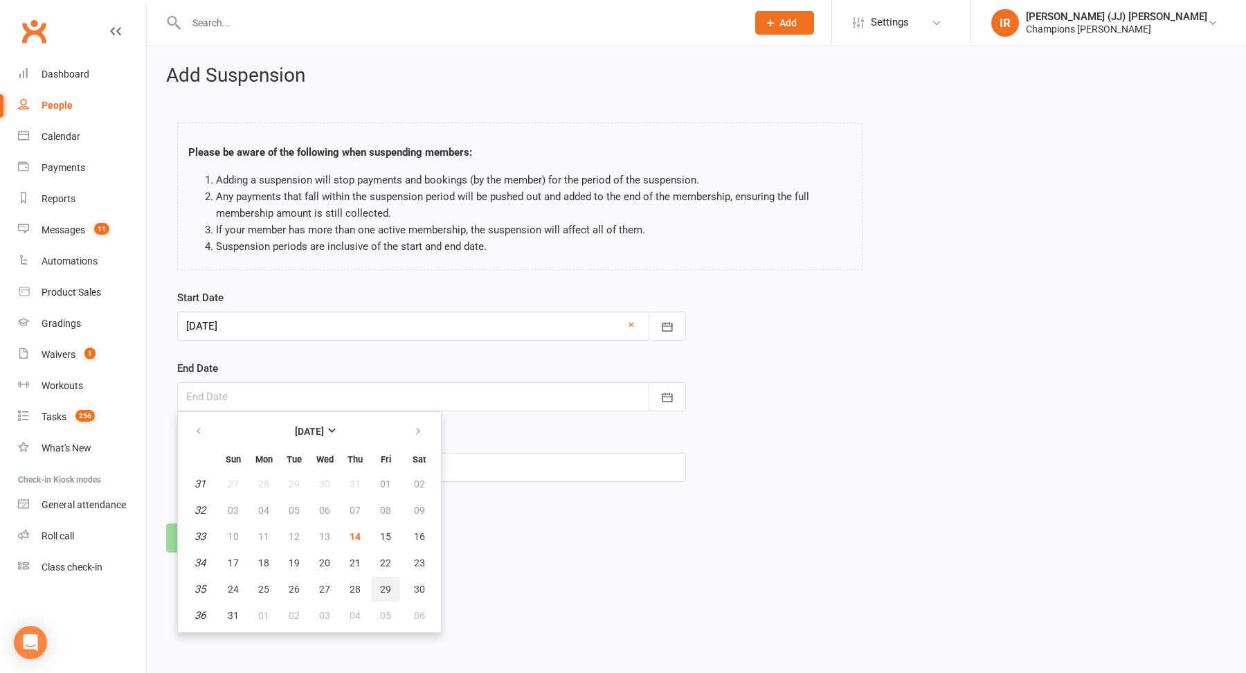
click at [388, 589] on span "29" at bounding box center [385, 589] width 11 height 11
type input "[DATE]"
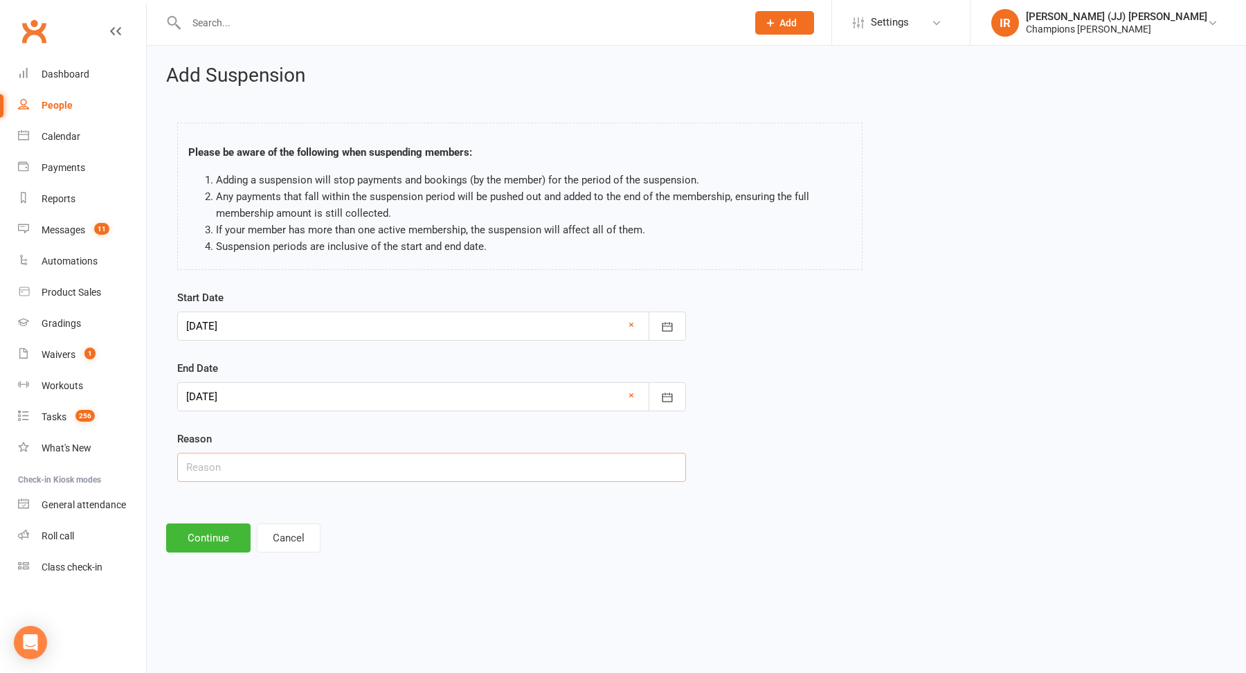
click at [309, 467] on input "text" at bounding box center [431, 467] width 509 height 29
click at [273, 467] on input "Out of country (2/4 Free Weeks Used)" at bounding box center [431, 467] width 509 height 29
type input "Out of country (2/8 Free Weeks Used)"
click at [222, 532] on button "Continue" at bounding box center [208, 537] width 84 height 29
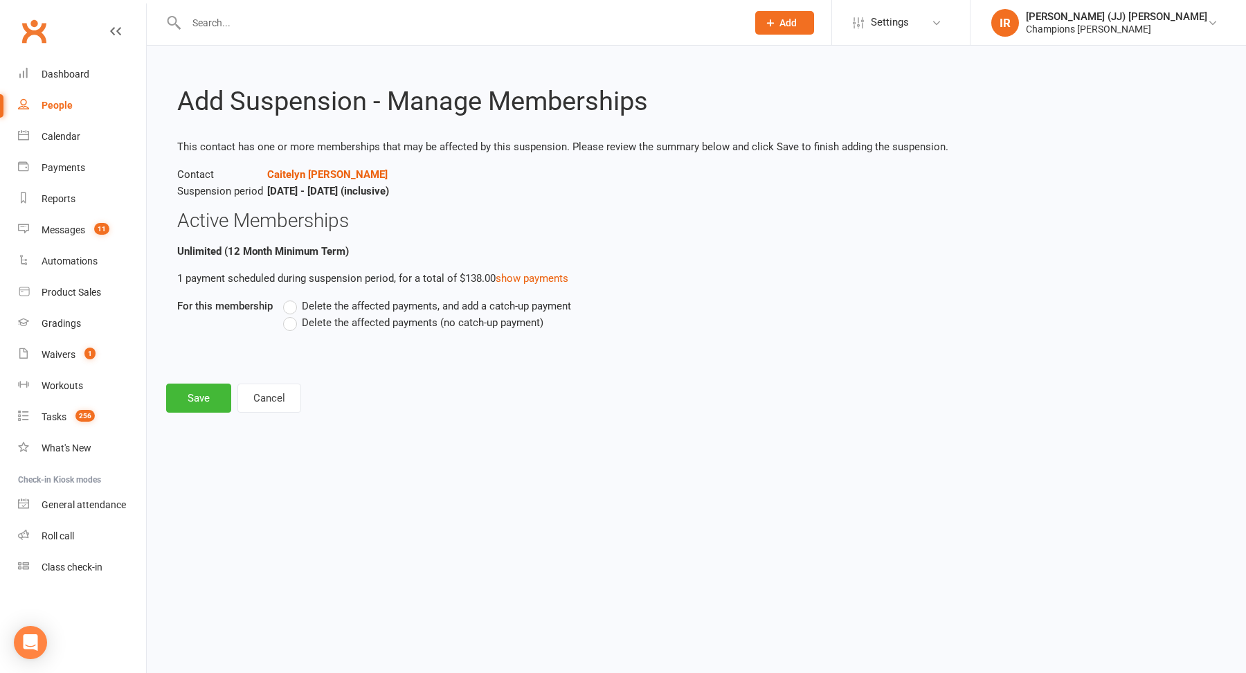
click at [329, 319] on span "Delete the affected payments (no catch-up payment)" at bounding box center [423, 321] width 242 height 15
click at [292, 314] on input "Delete the affected payments (no catch-up payment)" at bounding box center [287, 314] width 9 height 0
click at [212, 401] on button "Save" at bounding box center [198, 397] width 65 height 29
